Goal: Navigation & Orientation: Find specific page/section

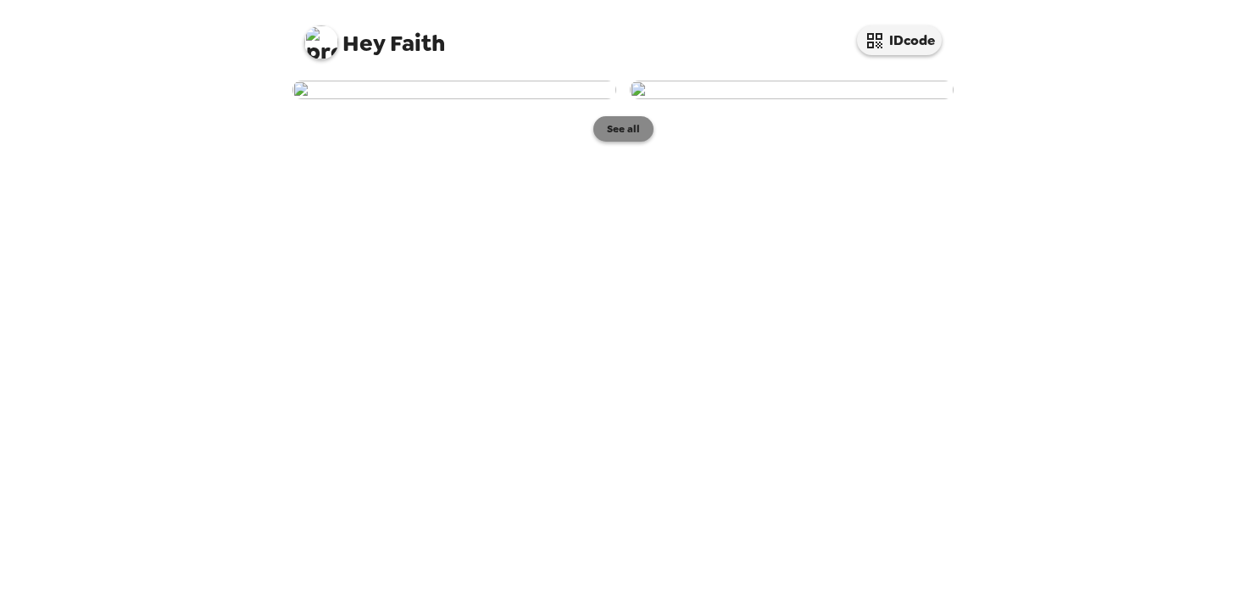
click at [622, 142] on button "See all" at bounding box center [623, 128] width 60 height 25
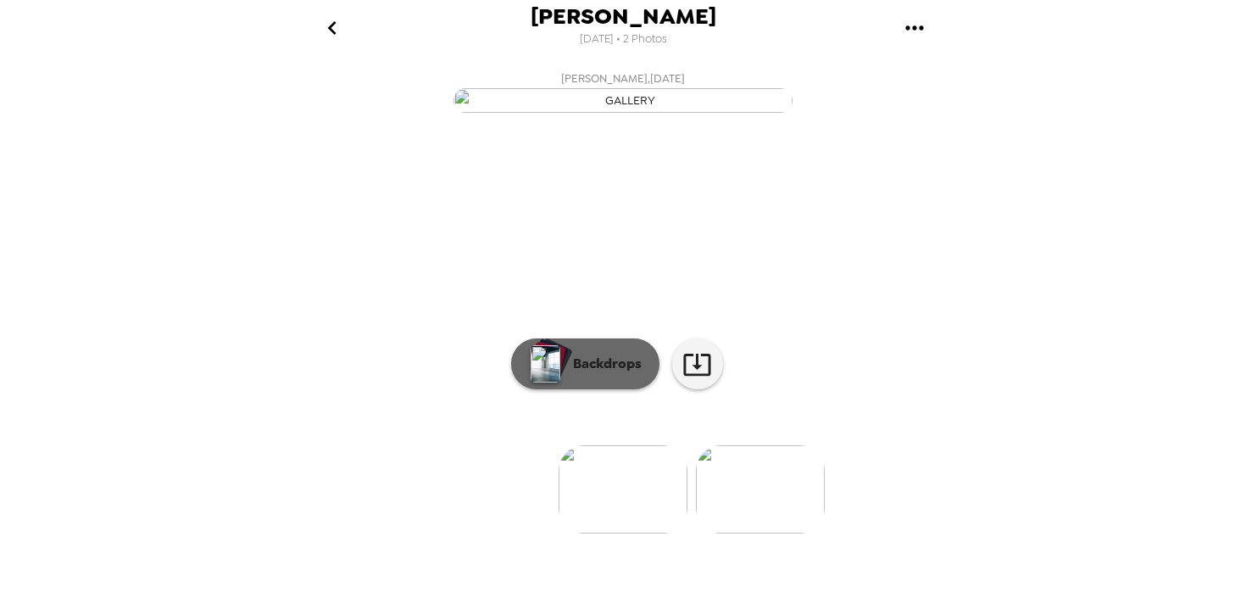
click at [604, 374] on p "Backdrops" at bounding box center [603, 363] width 77 height 20
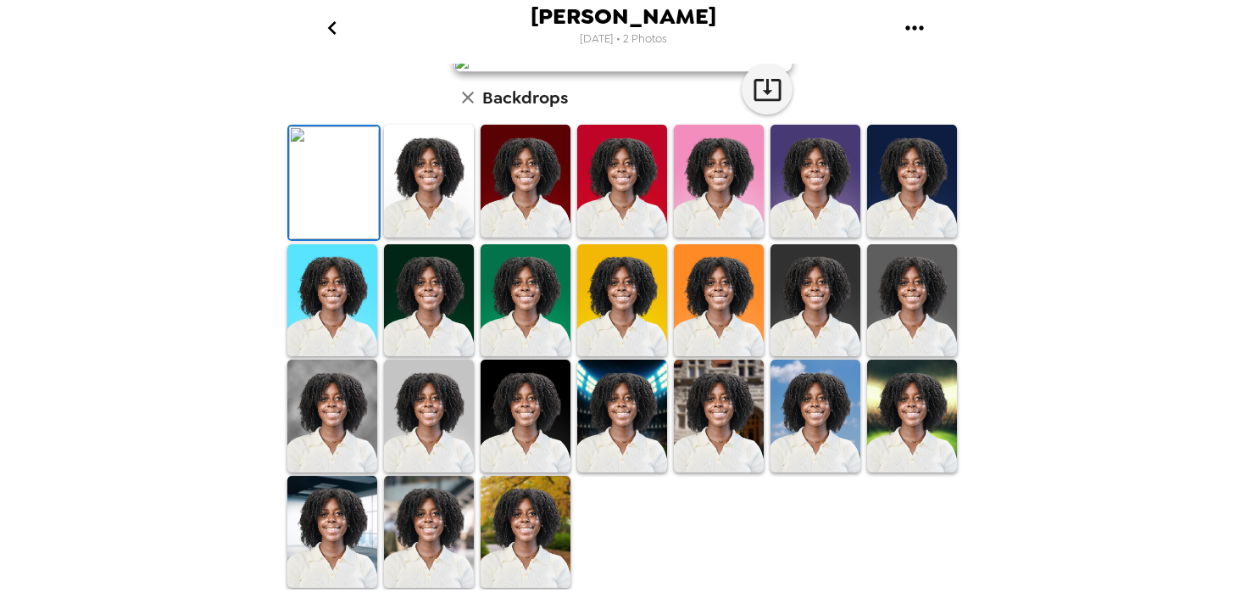
scroll to position [123, 0]
click at [904, 237] on img at bounding box center [912, 181] width 90 height 113
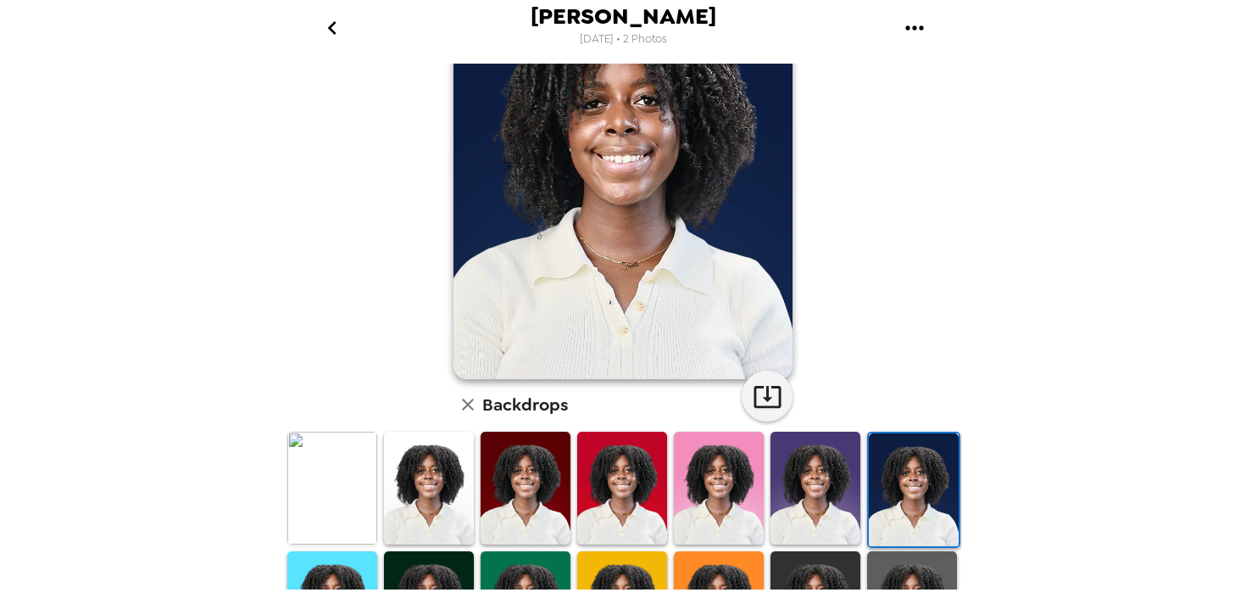
click at [867, 486] on div at bounding box center [913, 489] width 93 height 116
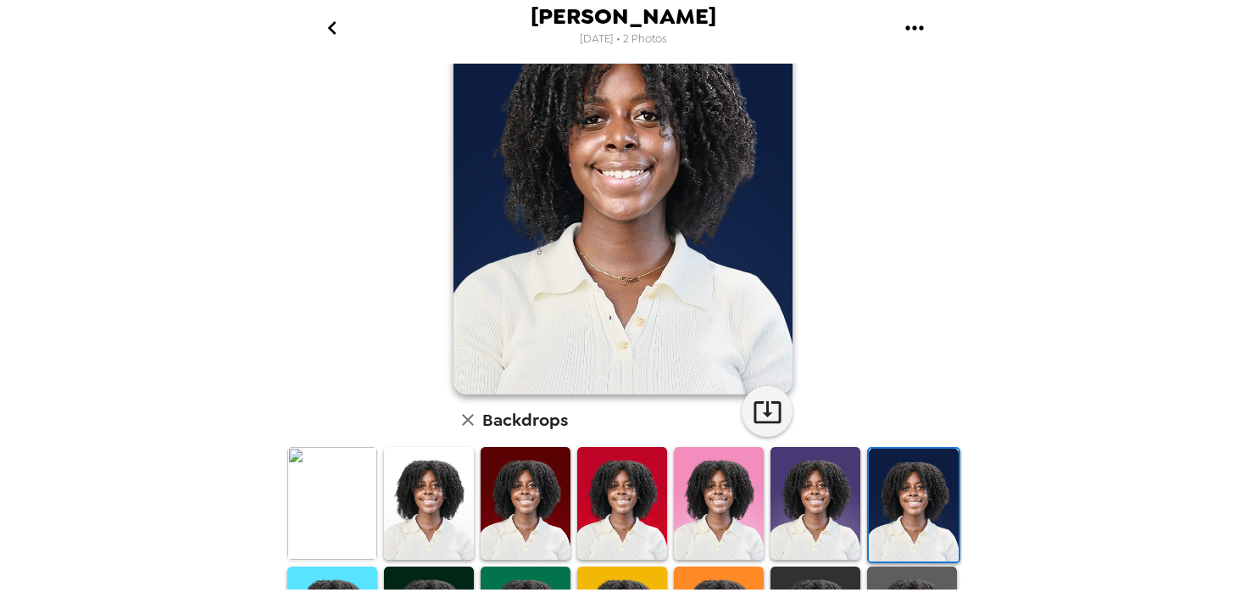
scroll to position [120, 0]
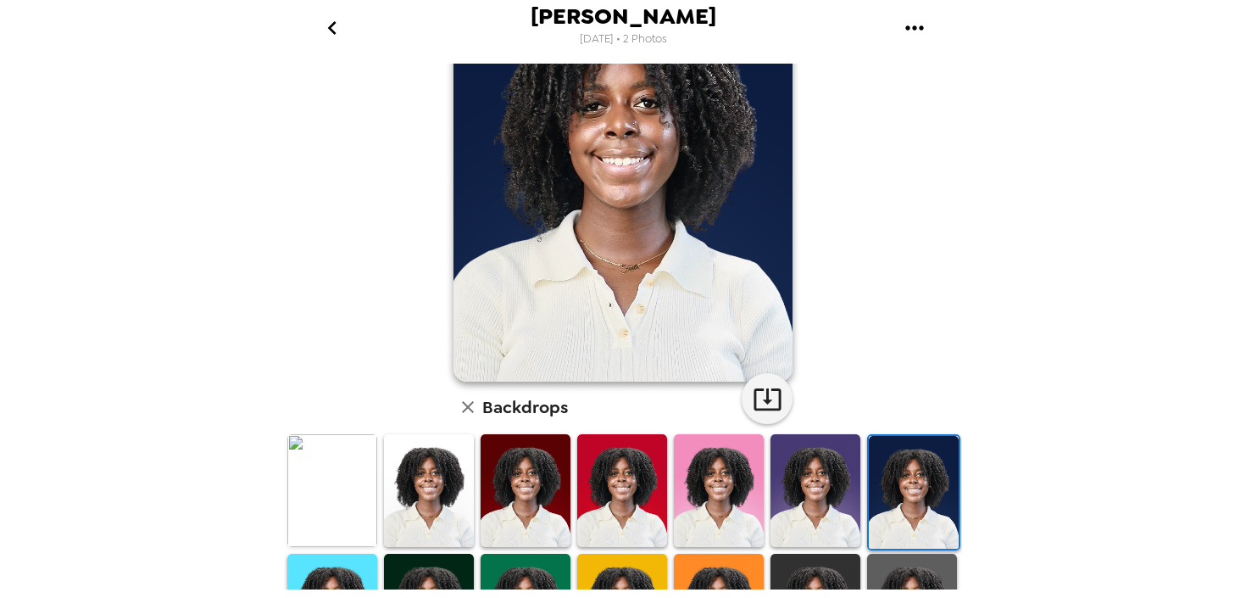
click at [439, 473] on img at bounding box center [429, 490] width 90 height 113
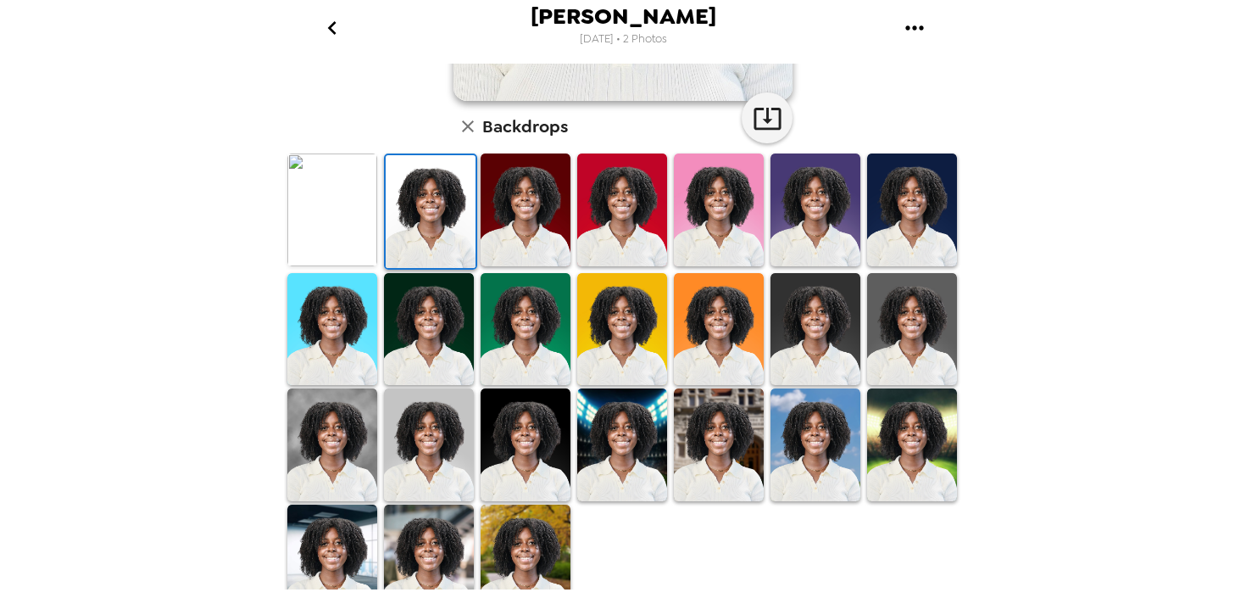
scroll to position [403, 0]
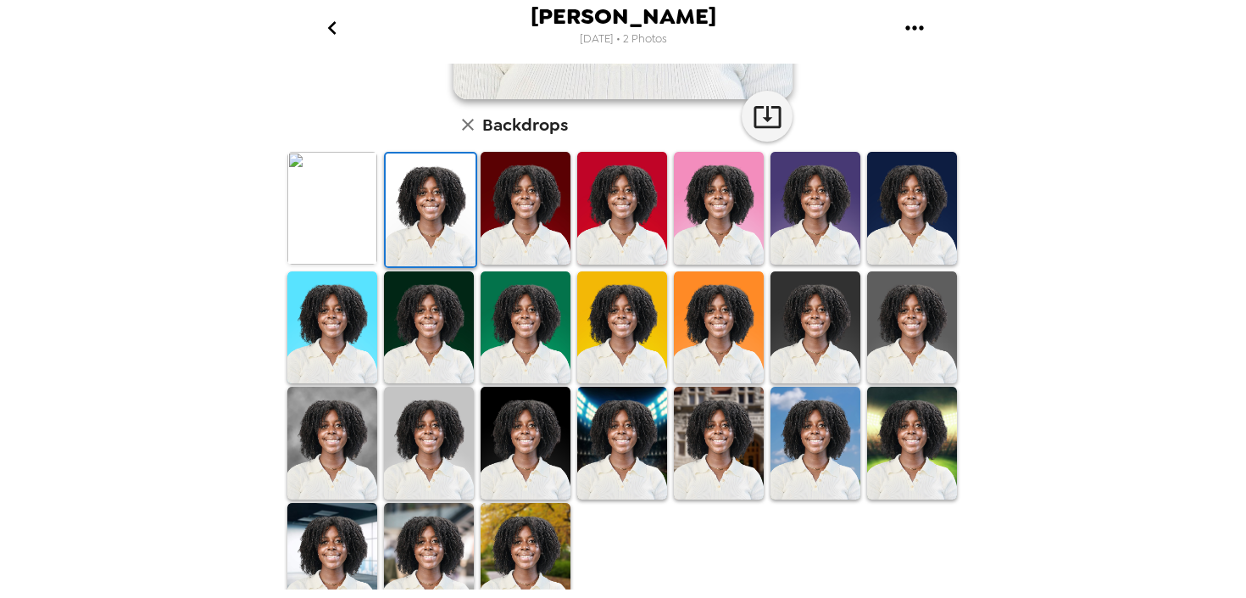
click at [524, 470] on img at bounding box center [526, 443] width 90 height 113
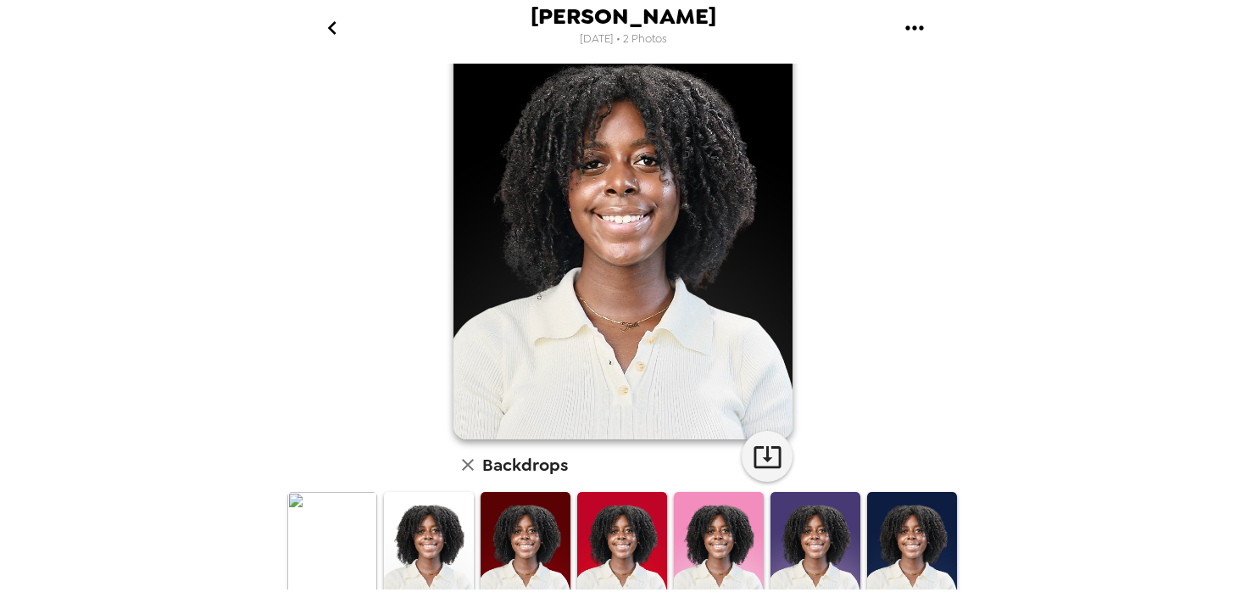
scroll to position [69, 0]
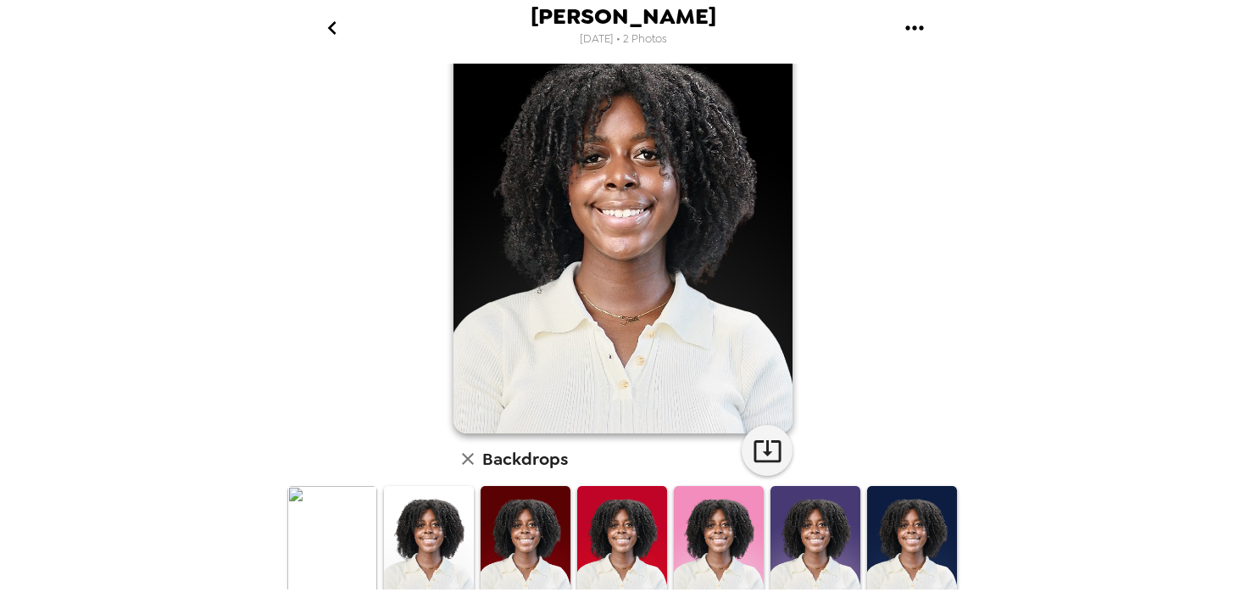
click at [316, 553] on img at bounding box center [332, 542] width 90 height 113
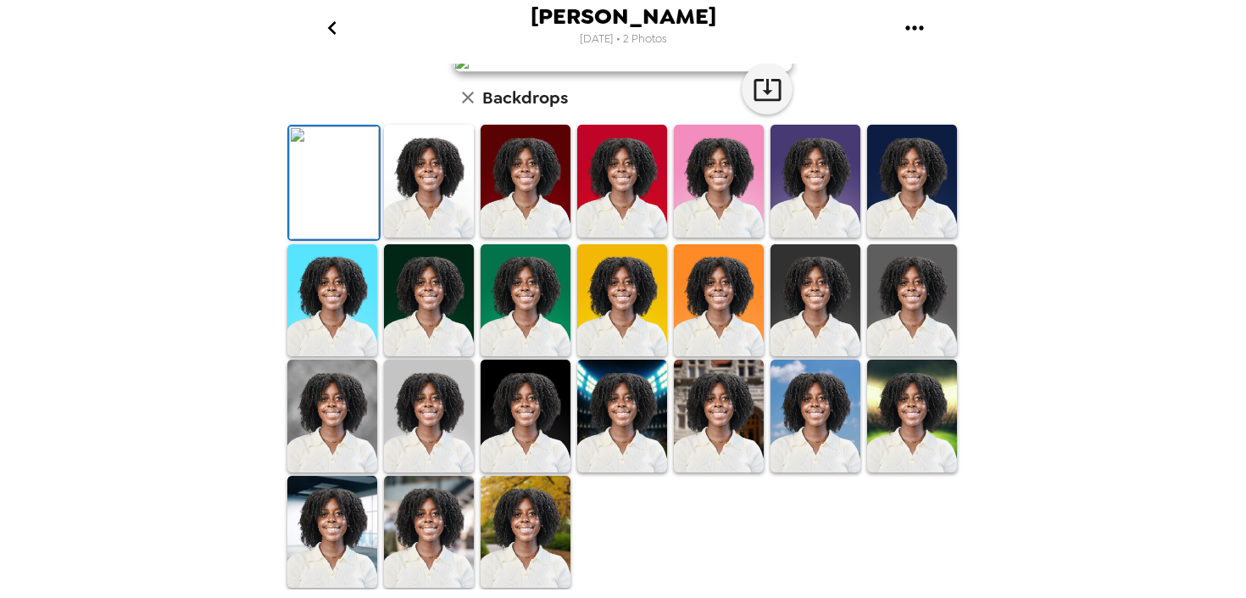
scroll to position [431, 0]
click at [325, 439] on img at bounding box center [332, 415] width 90 height 113
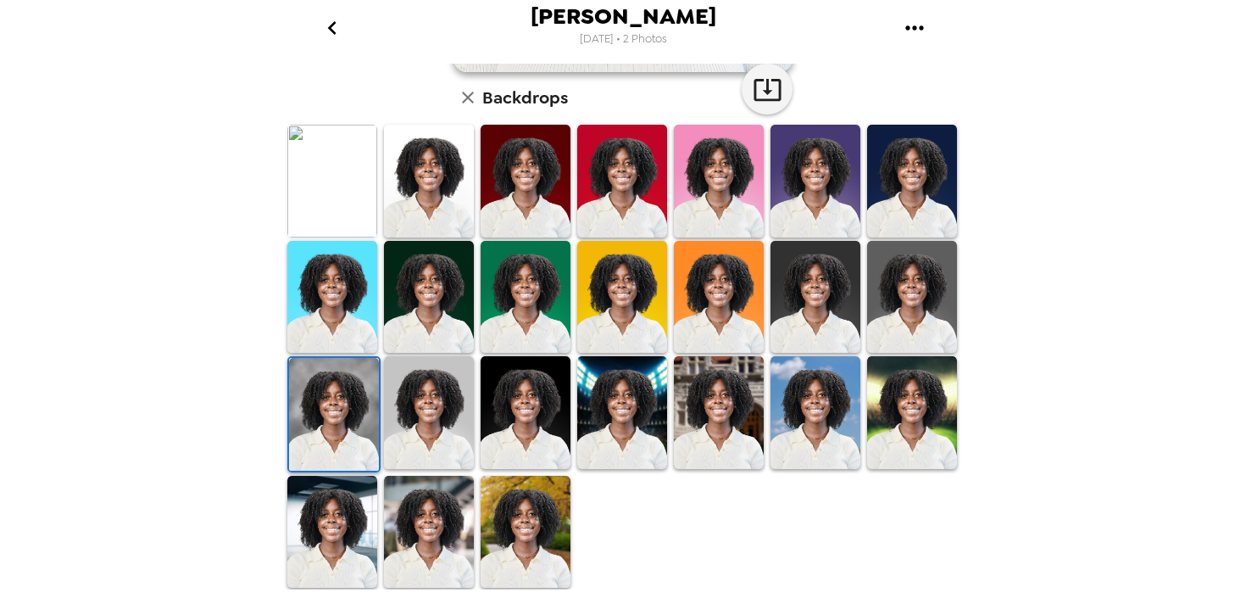
scroll to position [0, 0]
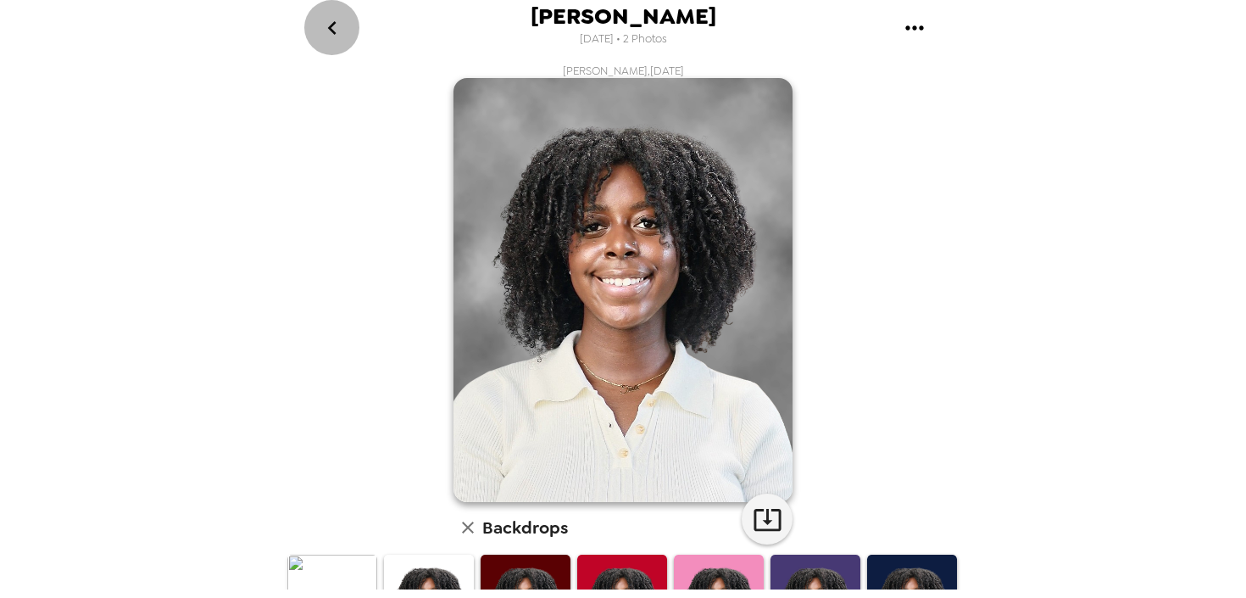
click at [331, 23] on icon "go back" at bounding box center [332, 27] width 27 height 27
